Goal: Check status

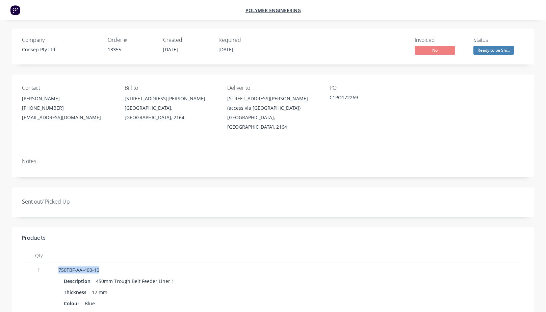
drag, startPoint x: 82, startPoint y: 261, endPoint x: 52, endPoint y: 258, distance: 30.2
click at [52, 262] on div "1 750TBF-AA-400-10 Description 450mm Trough Belt Feeder Liner 1 Thickness 12 mm…" at bounding box center [273, 292] width 502 height 61
click at [112, 52] on div "13355" at bounding box center [131, 49] width 47 height 7
click at [346, 93] on div "PO C1PO172269" at bounding box center [376, 108] width 92 height 47
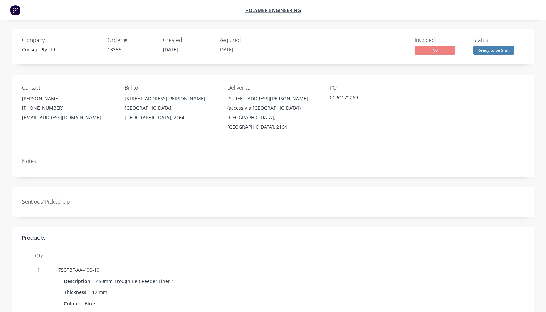
click at [345, 94] on div "C1PO172269" at bounding box center [372, 98] width 84 height 9
click at [347, 98] on div "C1PO172269" at bounding box center [372, 98] width 84 height 9
copy div "C1PO172269"
click at [339, 114] on div "PO C1PO172269" at bounding box center [376, 108] width 92 height 47
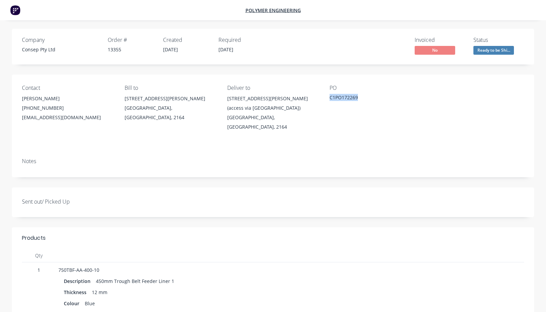
scroll to position [135, 0]
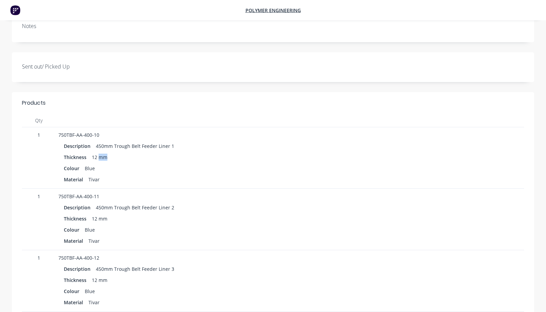
drag, startPoint x: 105, startPoint y: 148, endPoint x: 140, endPoint y: 151, distance: 35.6
click at [140, 152] on div "Thickness 12 mm" at bounding box center [181, 157] width 235 height 10
drag, startPoint x: 140, startPoint y: 151, endPoint x: 100, endPoint y: 134, distance: 43.3
click at [100, 141] on div "450mm Trough Belt Feeder Liner 1" at bounding box center [135, 146] width 84 height 10
drag, startPoint x: 143, startPoint y: 136, endPoint x: 159, endPoint y: 136, distance: 15.9
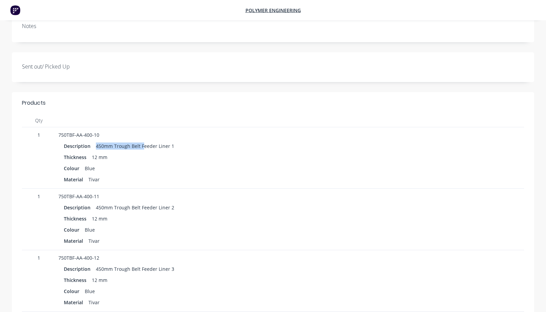
click at [159, 141] on div "450mm Trough Belt Feeder Liner 1" at bounding box center [135, 146] width 84 height 10
drag, startPoint x: 159, startPoint y: 136, endPoint x: 112, endPoint y: 127, distance: 48.1
click at [112, 131] on div "750TBF-AA-400-10" at bounding box center [181, 134] width 246 height 7
drag, startPoint x: 112, startPoint y: 127, endPoint x: 59, endPoint y: 126, distance: 53.4
click at [59, 131] on div "750TBF-AA-400-10" at bounding box center [181, 134] width 246 height 7
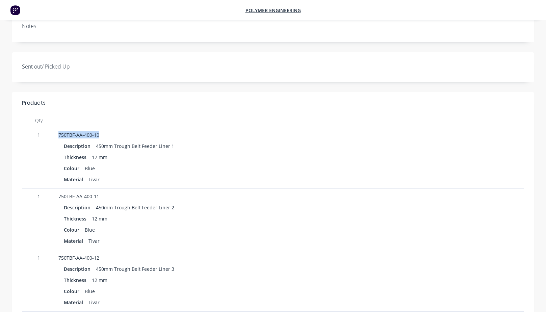
copy span "750TBF-AA-400-10"
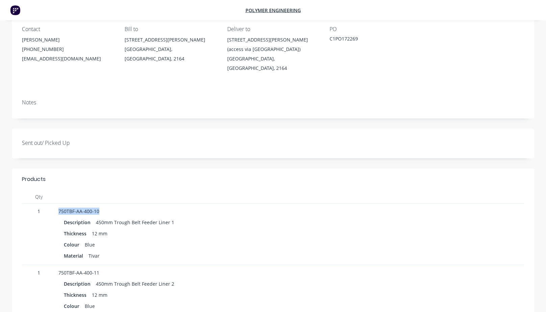
scroll to position [0, 0]
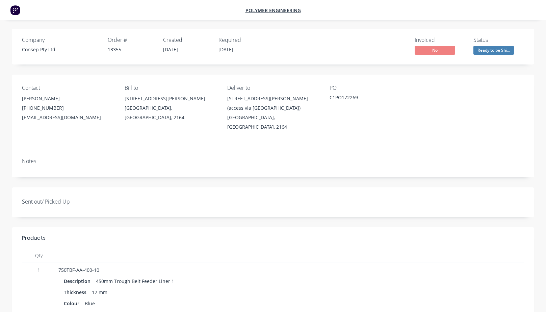
click at [335, 106] on div "PO C1PO172269" at bounding box center [376, 108] width 92 height 47
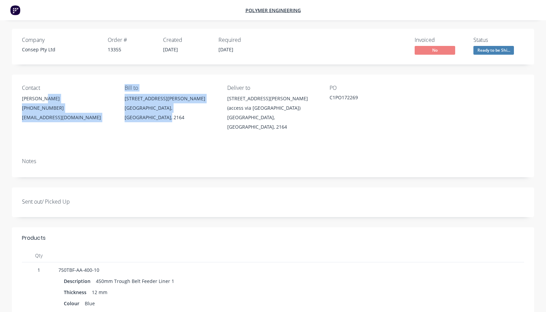
drag, startPoint x: 192, startPoint y: 100, endPoint x: 228, endPoint y: 108, distance: 36.9
click at [228, 108] on div "Contact [PERSON_NAME] [PHONE_NUMBER] [EMAIL_ADDRESS][DOMAIN_NAME] Bill to [STRE…" at bounding box center [273, 114] width 522 height 78
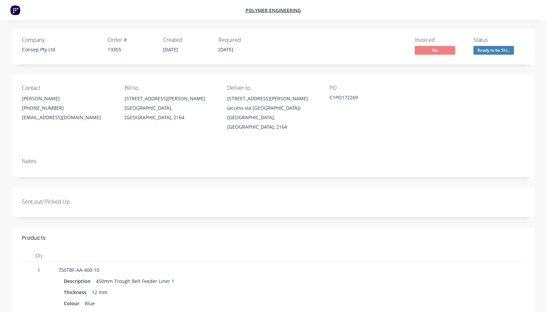
drag, startPoint x: 228, startPoint y: 108, endPoint x: 205, endPoint y: 118, distance: 24.8
click at [232, 113] on div "[GEOGRAPHIC_DATA], [GEOGRAPHIC_DATA], 2164" at bounding box center [273, 122] width 92 height 19
drag, startPoint x: 239, startPoint y: 101, endPoint x: 268, endPoint y: 102, distance: 28.7
click at [268, 102] on div "[STREET_ADDRESS][PERSON_NAME] (access via [GEOGRAPHIC_DATA])" at bounding box center [273, 103] width 92 height 19
drag, startPoint x: 268, startPoint y: 102, endPoint x: 270, endPoint y: 106, distance: 5.2
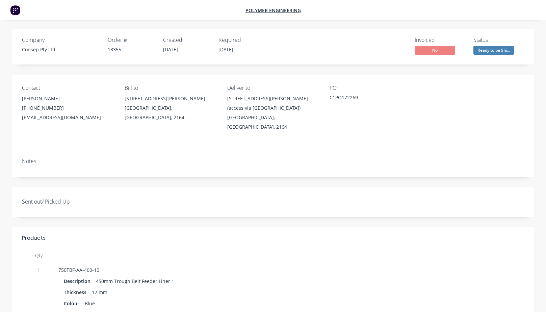
click at [270, 113] on div "[GEOGRAPHIC_DATA], [GEOGRAPHIC_DATA], 2164" at bounding box center [273, 122] width 92 height 19
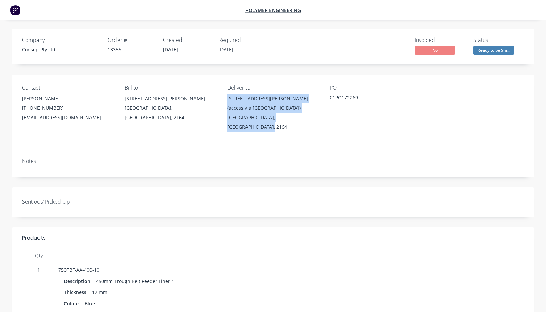
drag, startPoint x: 228, startPoint y: 99, endPoint x: 312, endPoint y: 108, distance: 85.3
click at [312, 108] on div "[STREET_ADDRESS][PERSON_NAME] ([STREET_ADDRESS]" at bounding box center [273, 113] width 92 height 38
drag, startPoint x: 312, startPoint y: 108, endPoint x: 316, endPoint y: 113, distance: 6.8
click at [316, 113] on div "[STREET_ADDRESS][PERSON_NAME] ([STREET_ADDRESS]" at bounding box center [273, 113] width 92 height 38
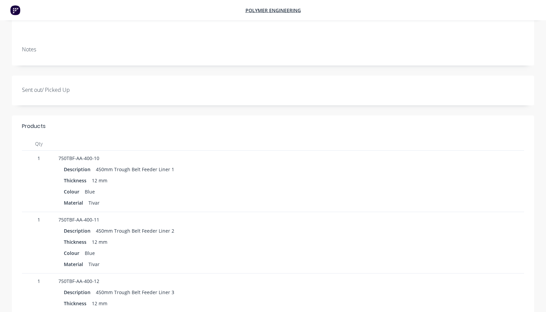
scroll to position [101, 0]
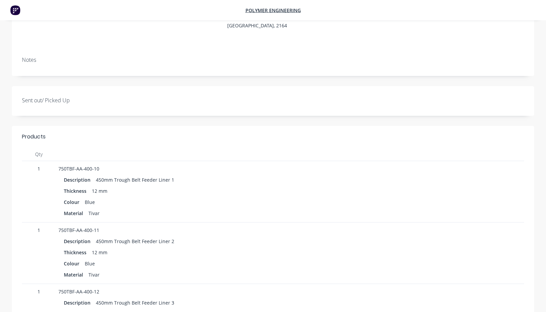
click at [414, 91] on div "Sent out/ Picked Up" at bounding box center [273, 101] width 522 height 30
drag, startPoint x: 70, startPoint y: 91, endPoint x: 73, endPoint y: 97, distance: 7.0
click at [69, 96] on label "Sent out/ Picked Up" at bounding box center [64, 100] width 84 height 8
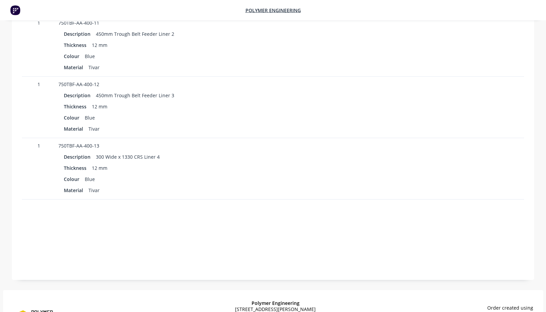
scroll to position [340, 0]
